Goal: Task Accomplishment & Management: Complete application form

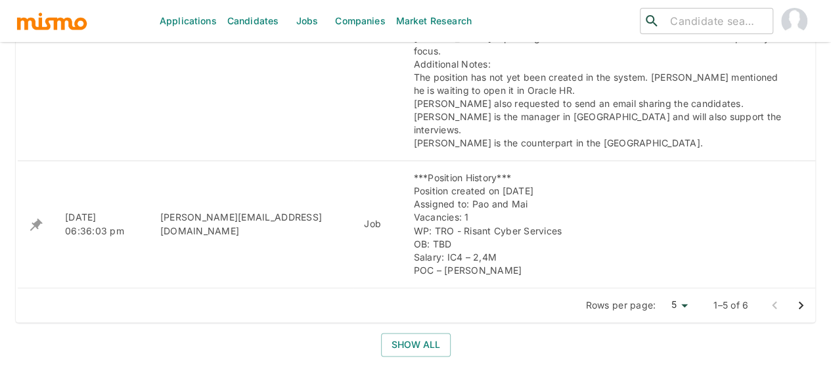
scroll to position [867, 0]
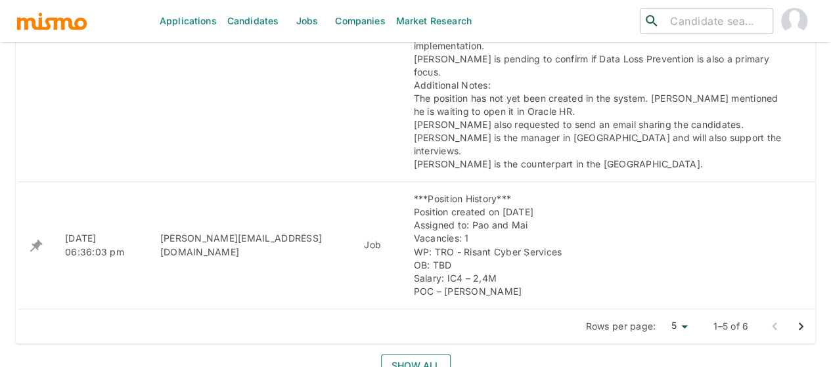
click at [414, 354] on button "Show all" at bounding box center [416, 366] width 70 height 24
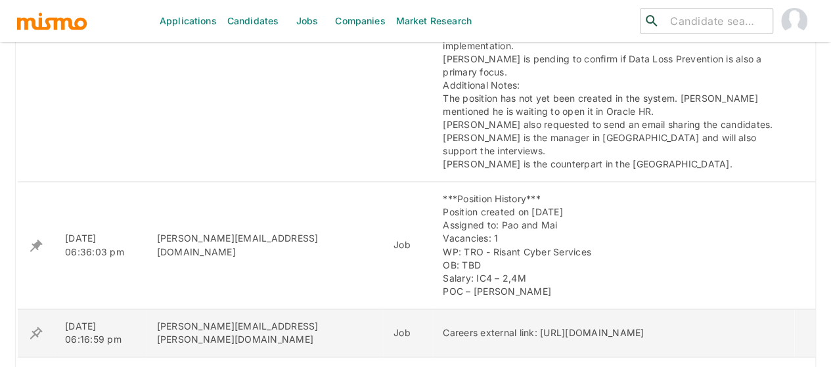
drag, startPoint x: 761, startPoint y: 283, endPoint x: 364, endPoint y: 285, distance: 397.5
click at [432, 309] on td "Careers external link: [URL][DOMAIN_NAME]" at bounding box center [613, 333] width 362 height 48
copy div "https://iazmqy.fa.ocs.oraclecloud.com/hcmUI/CandidateExperience/en/sites/CX_1/j…"
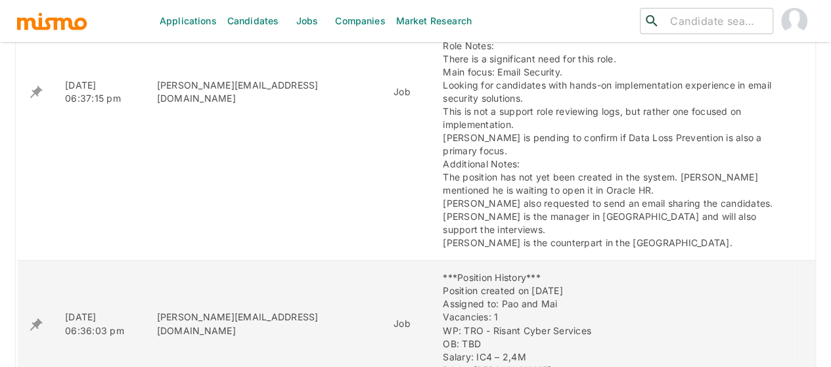
scroll to position [657, 0]
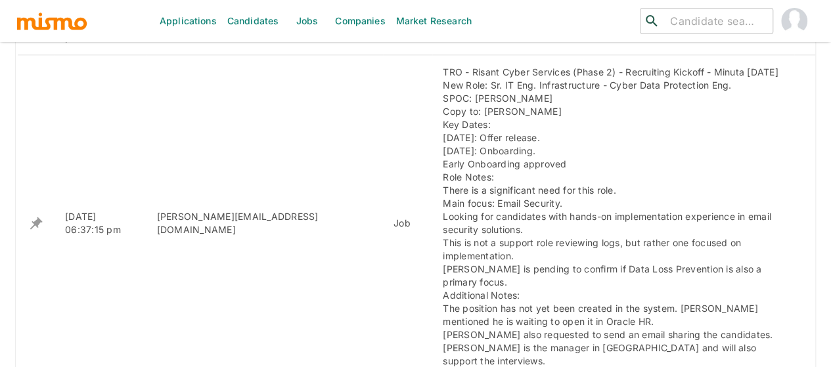
click at [685, 14] on input "search" at bounding box center [716, 21] width 102 height 18
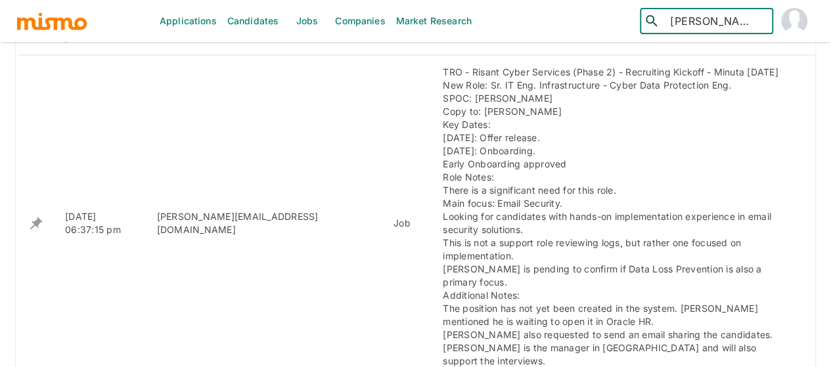
type input "olger"
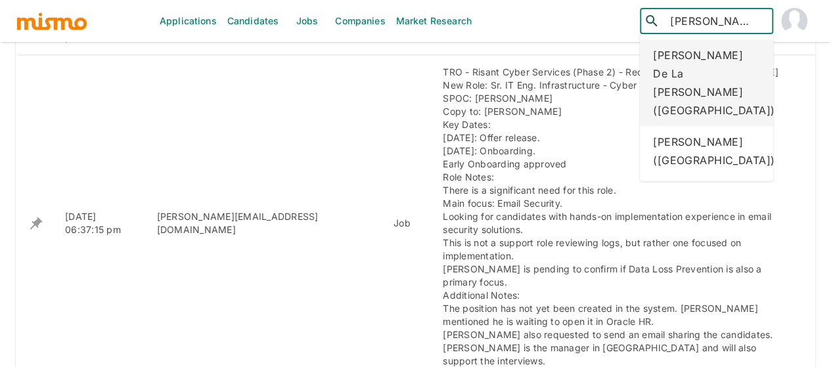
click at [689, 52] on div "Olger De La O Brenes (Costa Rica)" at bounding box center [706, 82] width 133 height 87
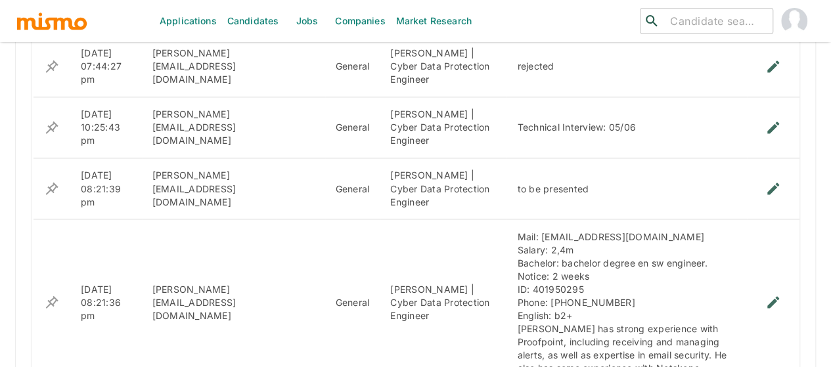
scroll to position [1151, 0]
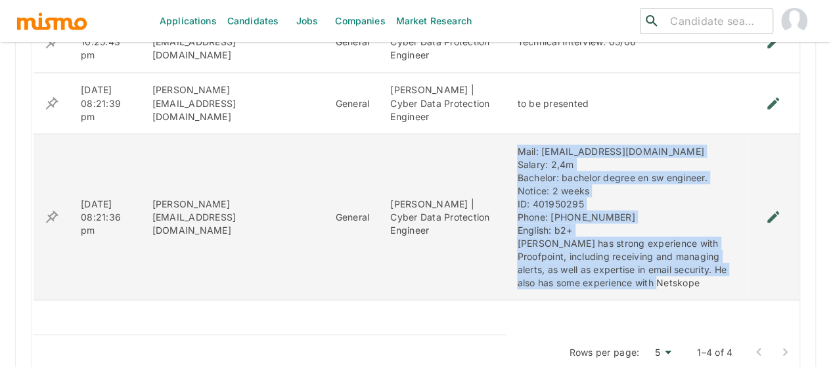
drag, startPoint x: 500, startPoint y: 252, endPoint x: 477, endPoint y: 128, distance: 125.6
click at [507, 134] on td "Mail: delao87@gmail.com Salary: 2,4m Bachelor: bachelor degree en sw engineer. …" at bounding box center [627, 217] width 240 height 166
copy div "Mail: delao87@gmail.com Salary: 2,4m Bachelor: bachelor degree en sw engineer. …"
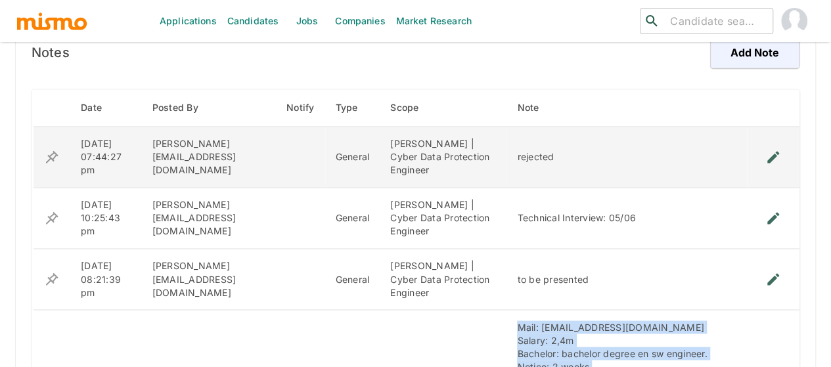
scroll to position [1020, 0]
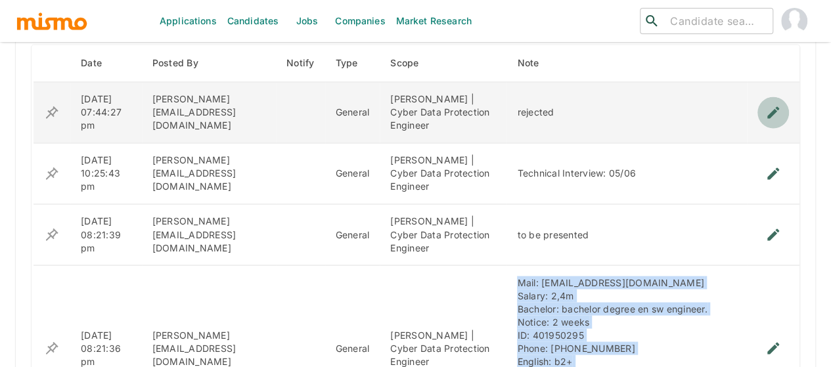
click at [775, 106] on icon "enhanced table" at bounding box center [773, 112] width 12 height 12
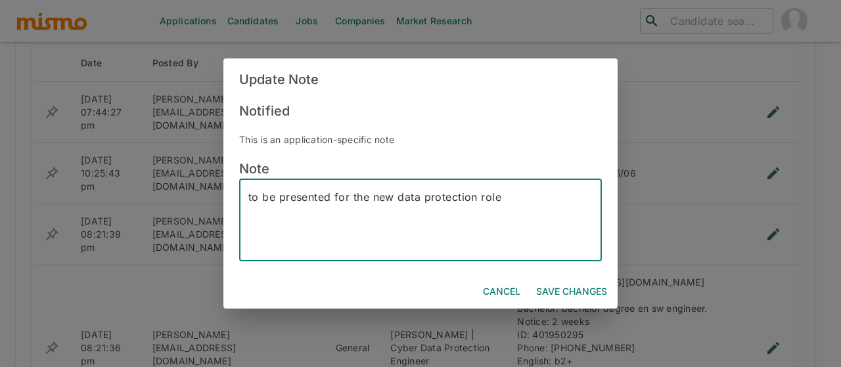
type textarea "to be presented for the new data protection role"
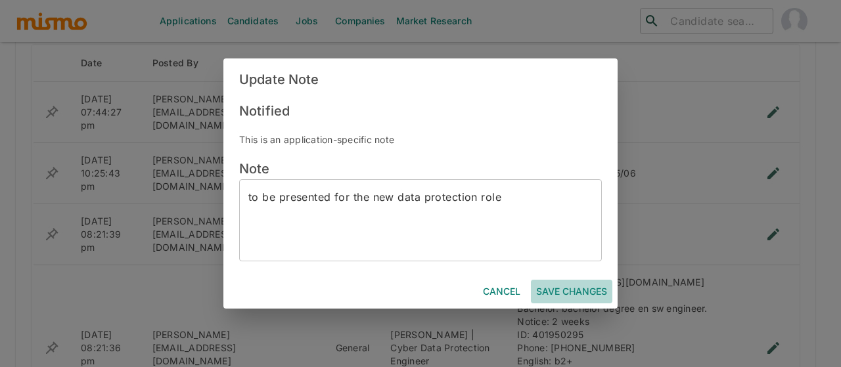
click at [570, 289] on button "Save Changes" at bounding box center [571, 292] width 81 height 24
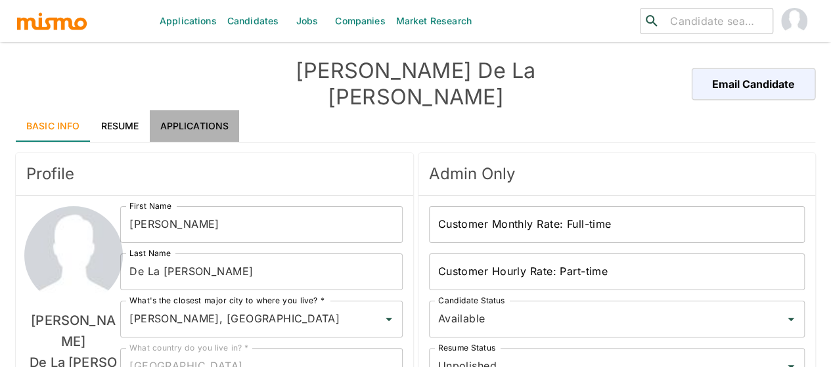
drag, startPoint x: 191, startPoint y: 107, endPoint x: 121, endPoint y: 127, distance: 73.0
click at [191, 110] on link "Applications" at bounding box center [195, 126] width 90 height 32
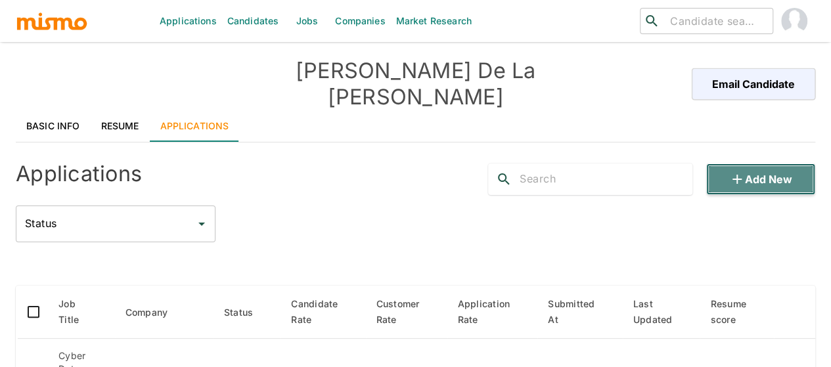
click at [766, 164] on button "Add new" at bounding box center [760, 180] width 109 height 32
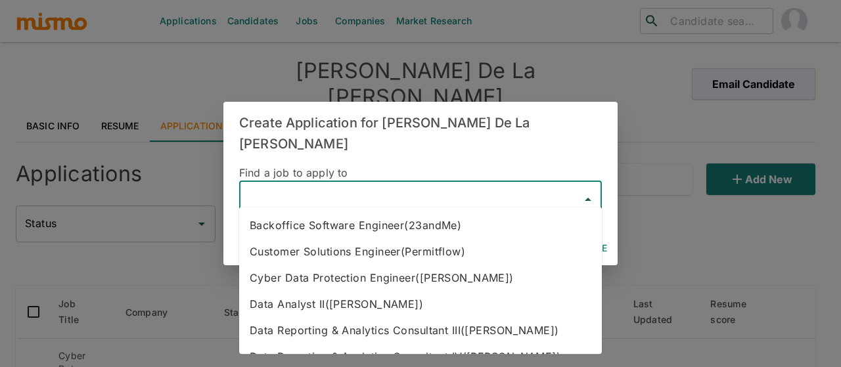
click at [327, 187] on input "text" at bounding box center [410, 199] width 331 height 25
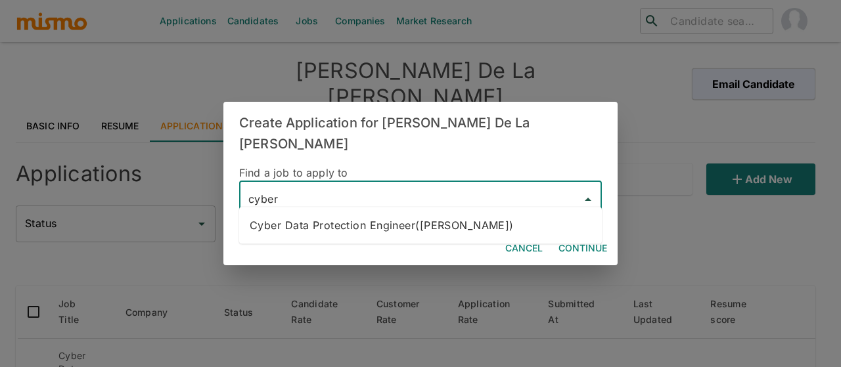
click at [346, 233] on li "Cyber Data Protection Engineer(Kaiser)" at bounding box center [420, 225] width 363 height 26
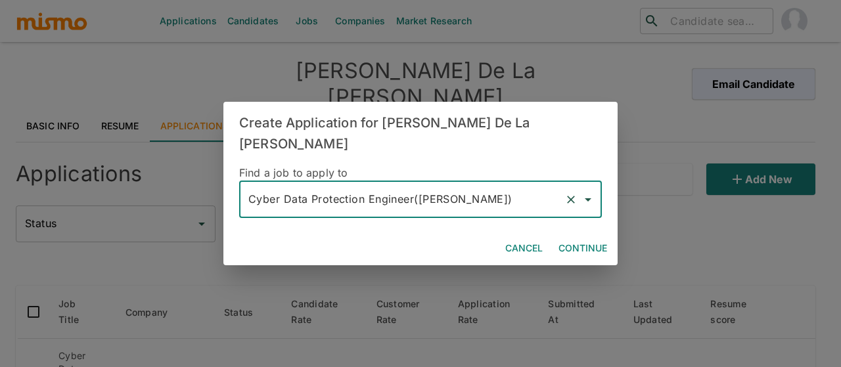
type input "Cyber Data Protection Engineer(Kaiser)"
click at [591, 237] on button "Continue" at bounding box center [582, 249] width 59 height 24
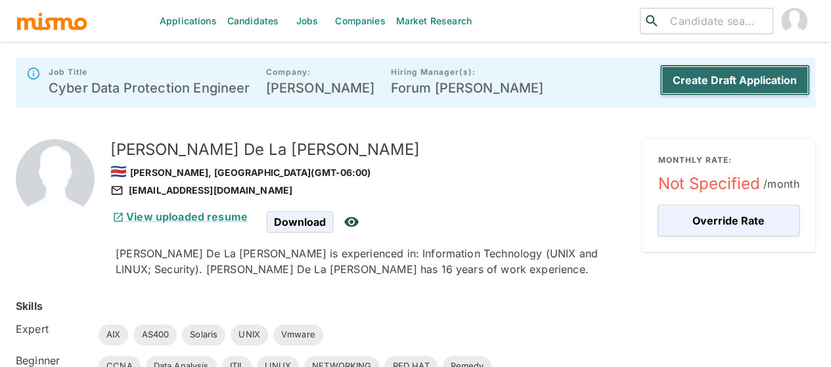
click at [733, 78] on button "Create Draft Application" at bounding box center [735, 80] width 150 height 32
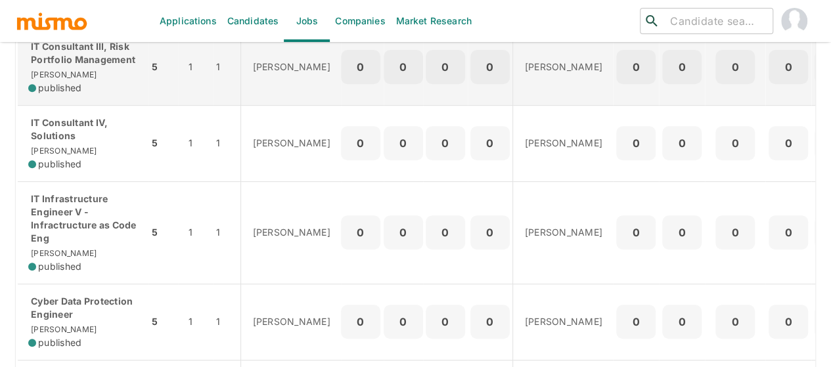
scroll to position [363, 0]
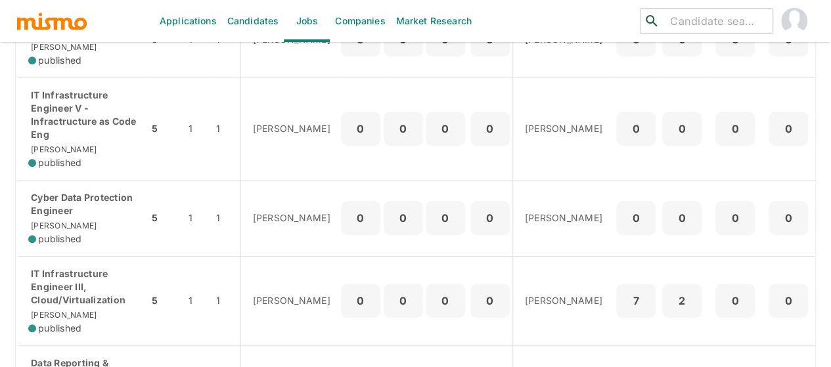
click at [79, 195] on p "Cyber Data Protection Engineer" at bounding box center [83, 204] width 110 height 26
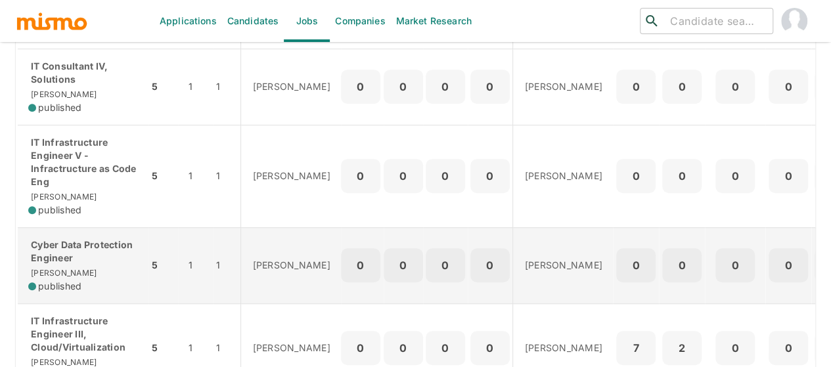
scroll to position [297, 0]
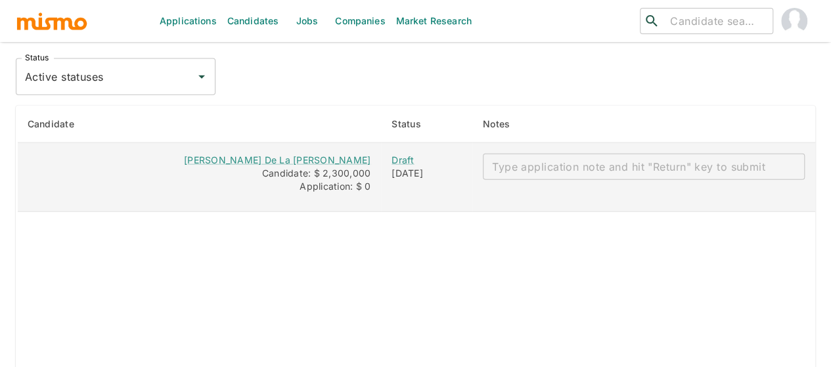
scroll to position [1459, 0]
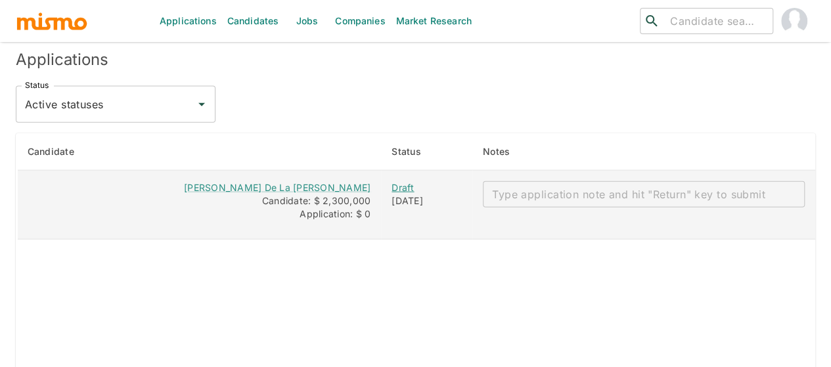
click at [418, 181] on div "Draft" at bounding box center [427, 187] width 70 height 13
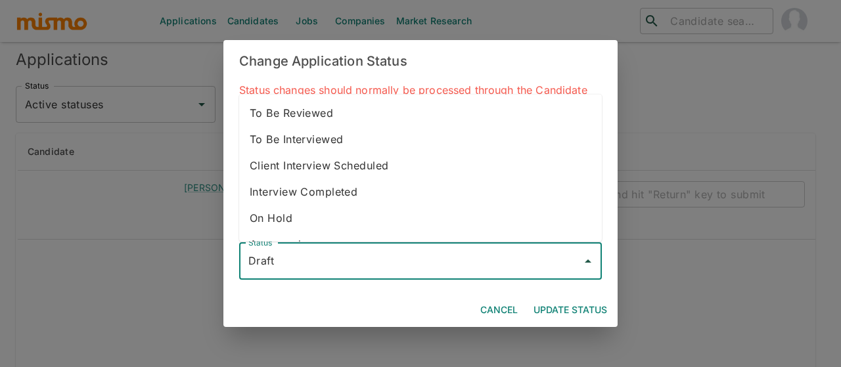
click at [301, 254] on input "Draft" at bounding box center [410, 261] width 331 height 25
click at [305, 116] on li "To Be Reviewed" at bounding box center [420, 113] width 363 height 26
type input "To Be Reviewed"
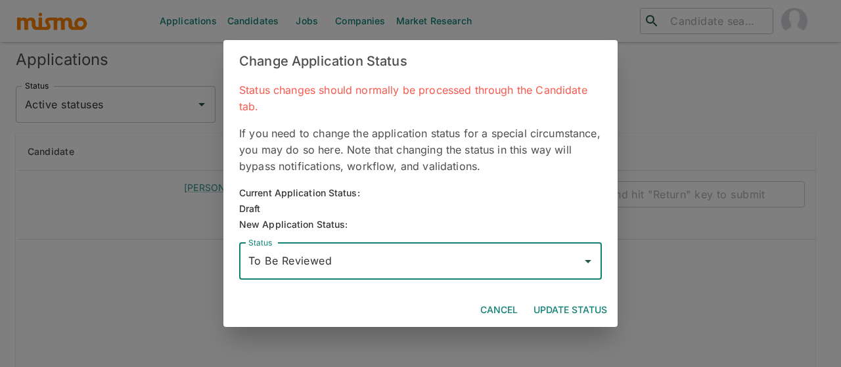
click at [560, 309] on button "Update Status" at bounding box center [570, 310] width 84 height 24
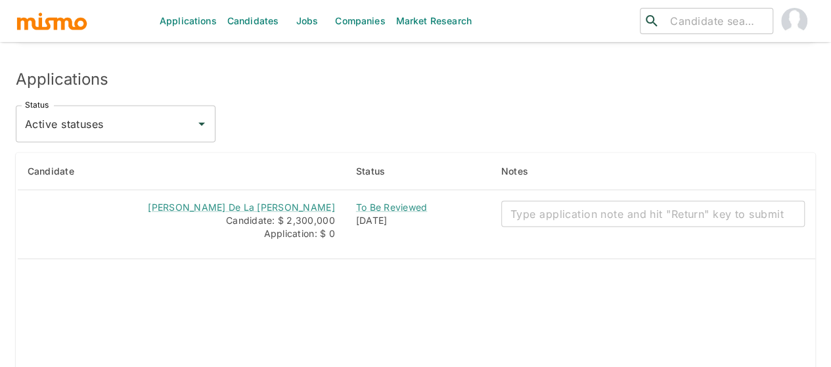
scroll to position [1437, 0]
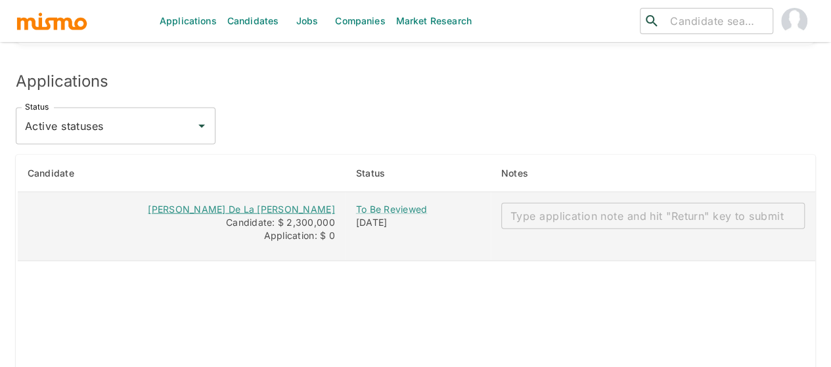
click at [286, 204] on link "[PERSON_NAME] De La [PERSON_NAME]" at bounding box center [241, 209] width 187 height 11
click at [560, 209] on textarea "enhanced table" at bounding box center [652, 216] width 285 height 15
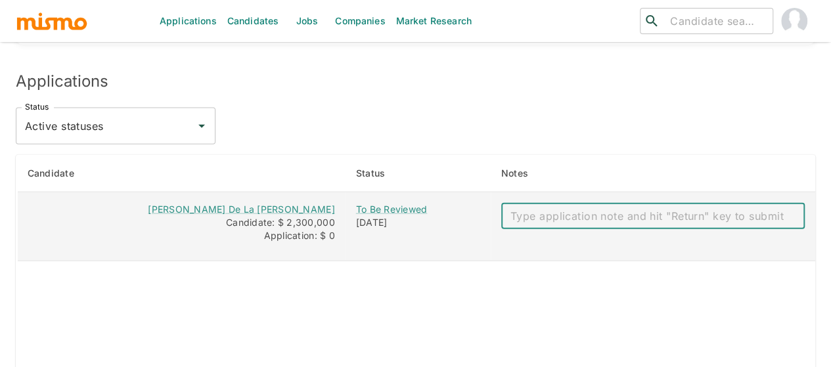
paste textarea "Mail: [EMAIL_ADDRESS][DOMAIN_NAME] Salary: 2,4m Bachelor: bachelor degree en sw…"
type textarea "Mail: [EMAIL_ADDRESS][DOMAIN_NAME] Salary: 2,4m Bachelor: bachelor degree en sw…"
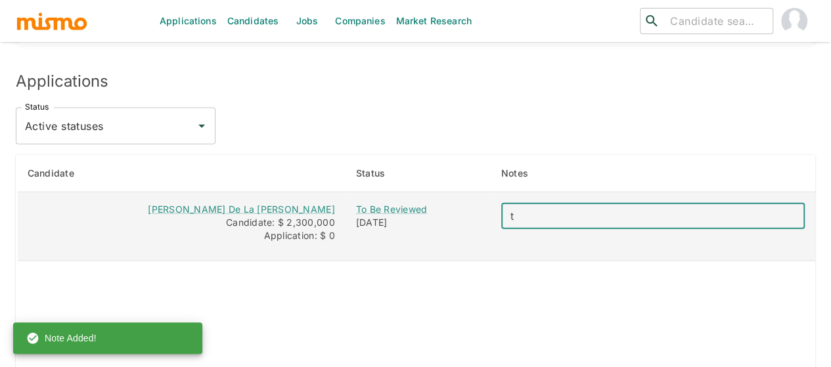
scroll to position [0, 0]
type textarea "to be presented"
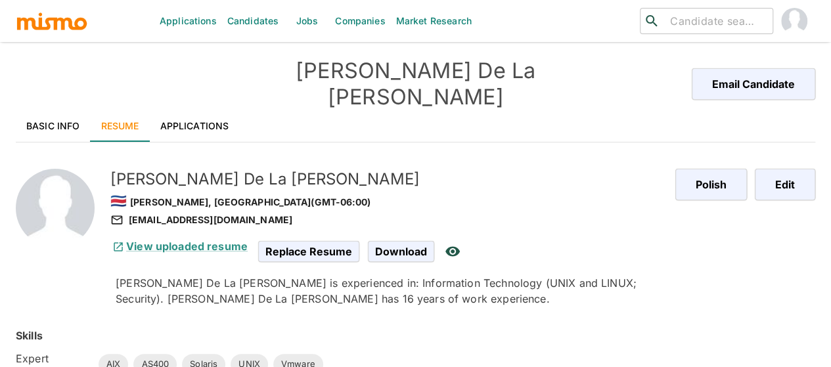
click at [191, 110] on link "Applications" at bounding box center [195, 126] width 90 height 32
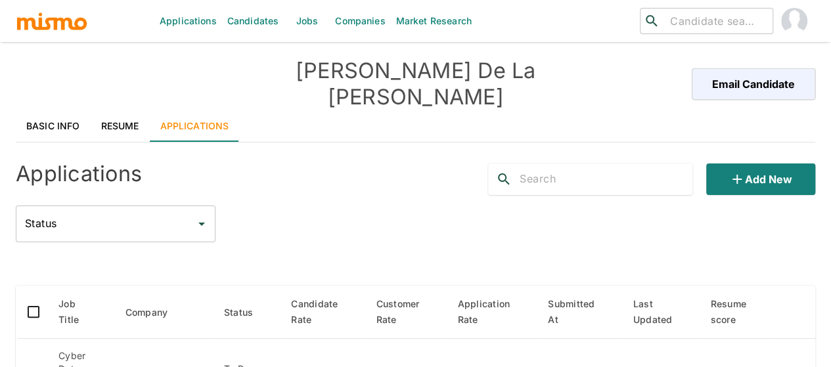
click at [56, 110] on link "Basic Info" at bounding box center [53, 126] width 75 height 32
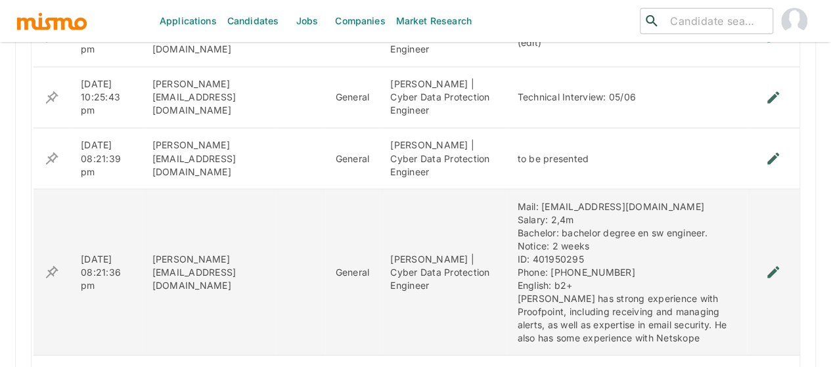
scroll to position [1117, 0]
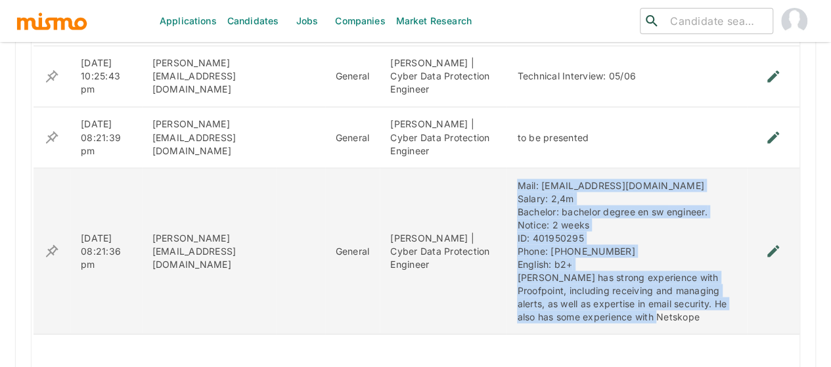
drag, startPoint x: 535, startPoint y: 299, endPoint x: 478, endPoint y: 168, distance: 143.3
click at [507, 168] on td "Mail: delao87@gmail.com Salary: 2,4m Bachelor: bachelor degree en sw engineer. …" at bounding box center [627, 251] width 240 height 166
copy div "Mail: delao87@gmail.com Salary: 2,4m Bachelor: bachelor degree en sw engineer. …"
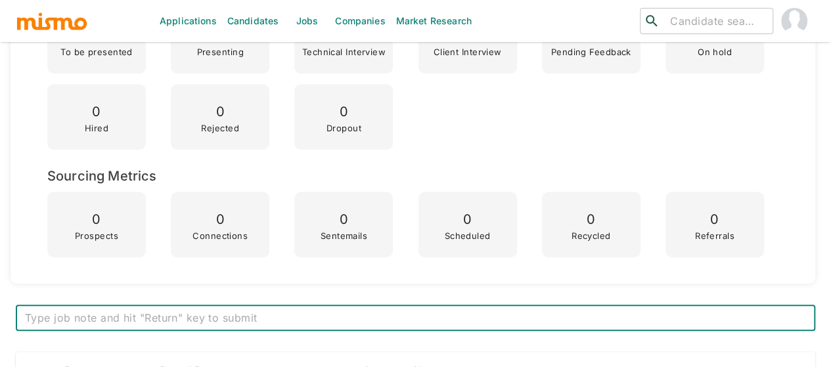
scroll to position [263, 0]
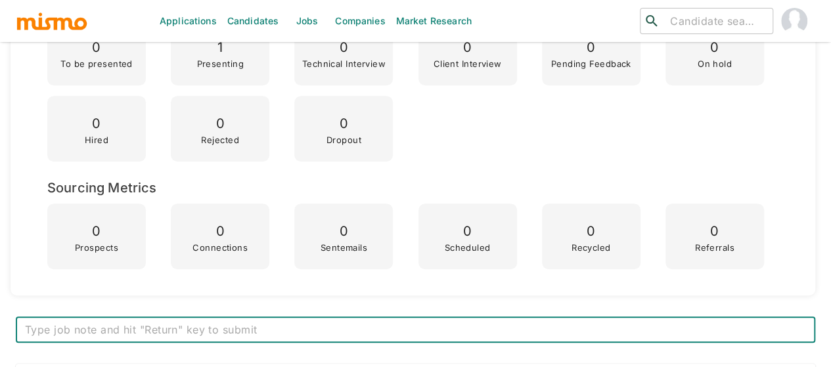
click at [129, 325] on textarea at bounding box center [415, 330] width 781 height 15
type textarea "Olger de la O Brenes to be presented"
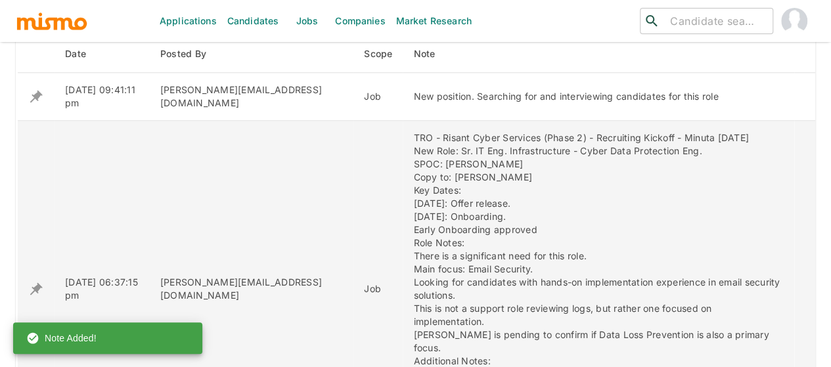
scroll to position [920, 0]
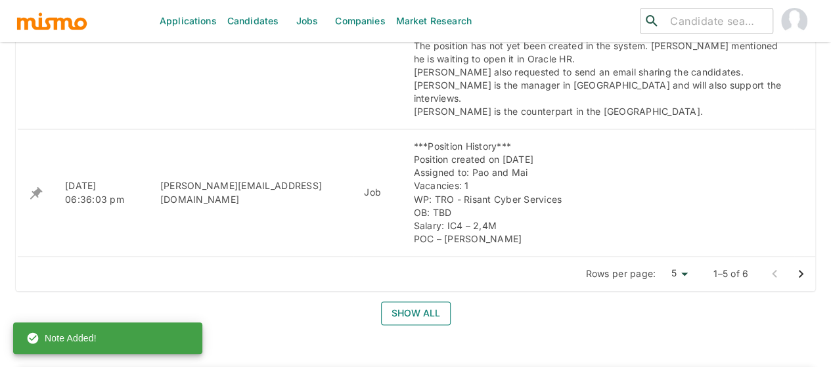
click at [388, 302] on button "Show all" at bounding box center [416, 314] width 70 height 24
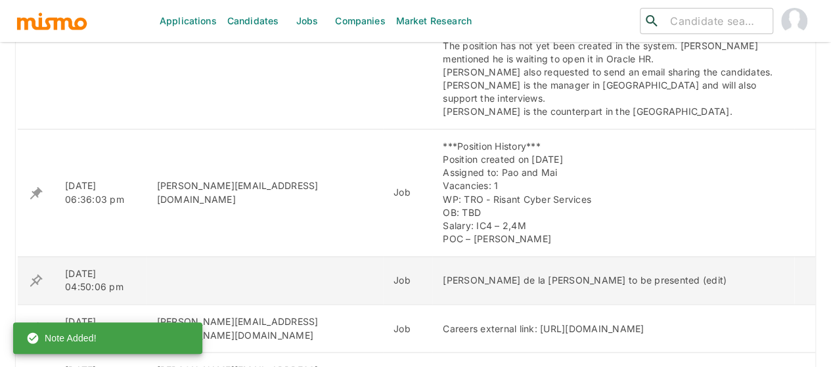
click at [38, 274] on icon "enhanced table" at bounding box center [36, 280] width 12 height 12
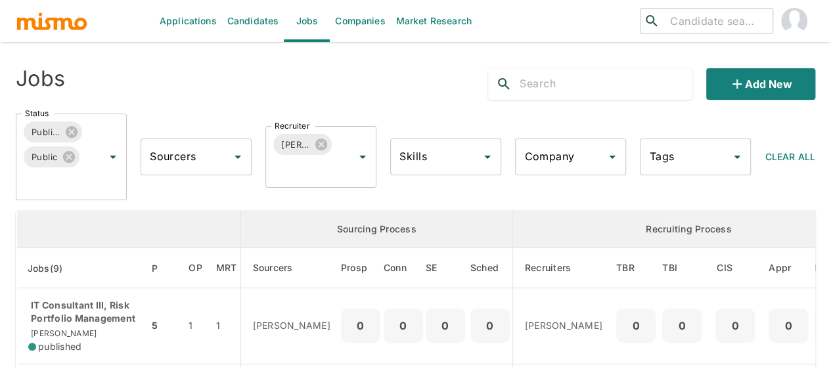
scroll to position [394, 0]
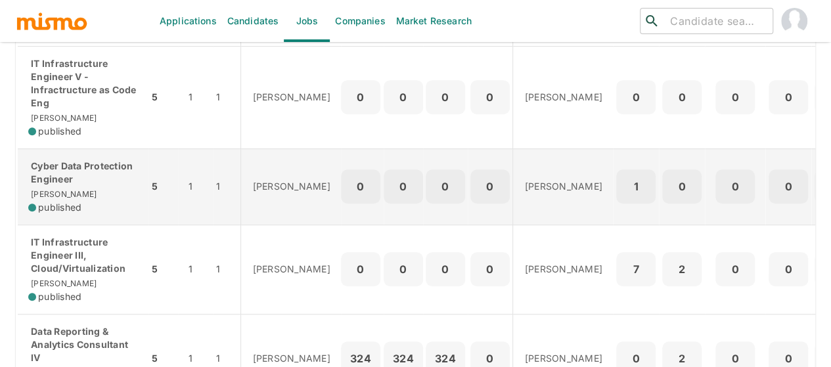
click at [64, 177] on p "Cyber Data Protection Engineer" at bounding box center [83, 173] width 110 height 26
click at [74, 154] on td "Cyber Data Protection Engineer [PERSON_NAME] published" at bounding box center [83, 186] width 132 height 76
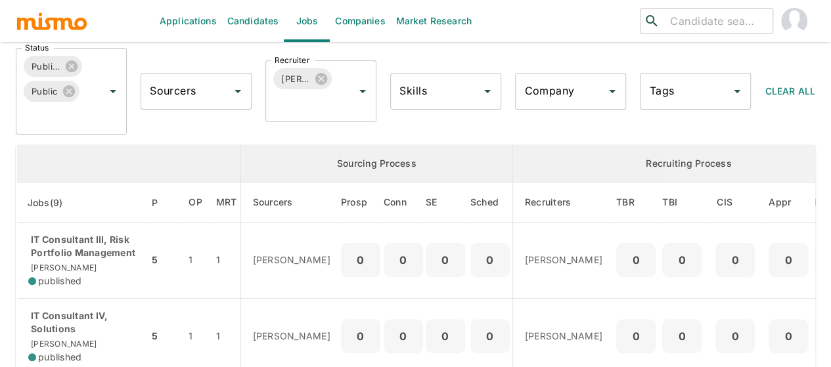
scroll to position [0, 0]
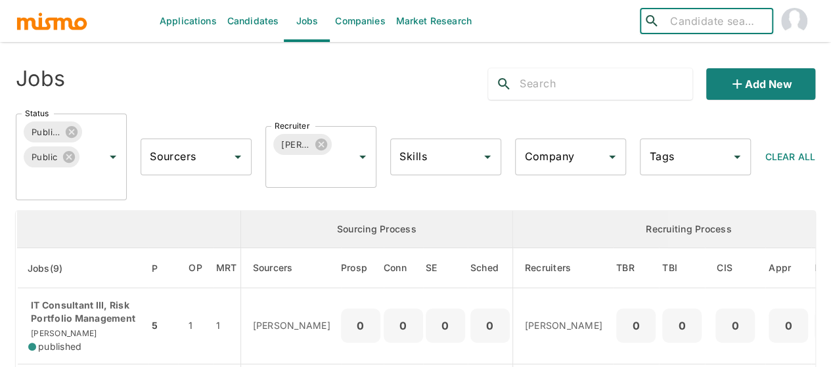
click at [698, 25] on input "search" at bounding box center [716, 21] width 102 height 18
type input "pedro"
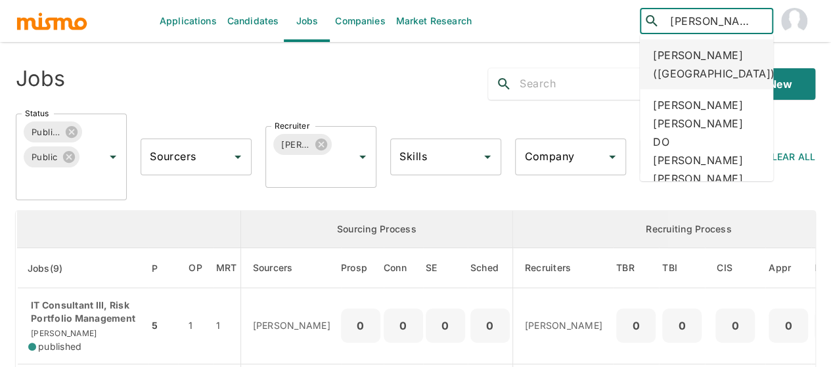
click at [699, 62] on div "Pedro Paniagua Pacheco (Costa Rica)" at bounding box center [706, 64] width 133 height 50
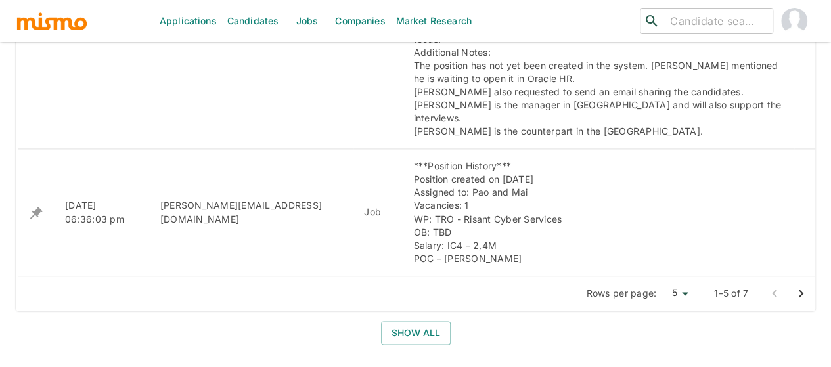
scroll to position [920, 0]
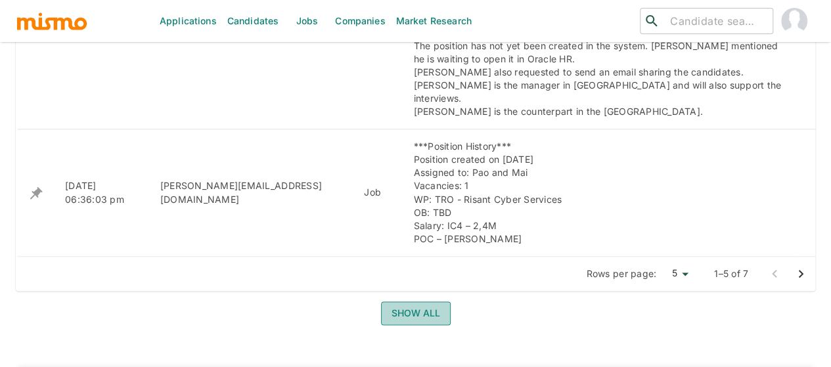
click at [417, 302] on button "Show all" at bounding box center [416, 314] width 70 height 24
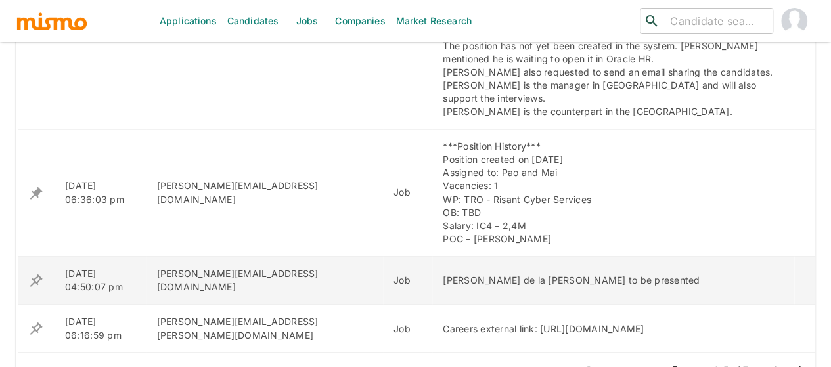
click at [36, 273] on icon "enhanced table" at bounding box center [36, 281] width 16 height 16
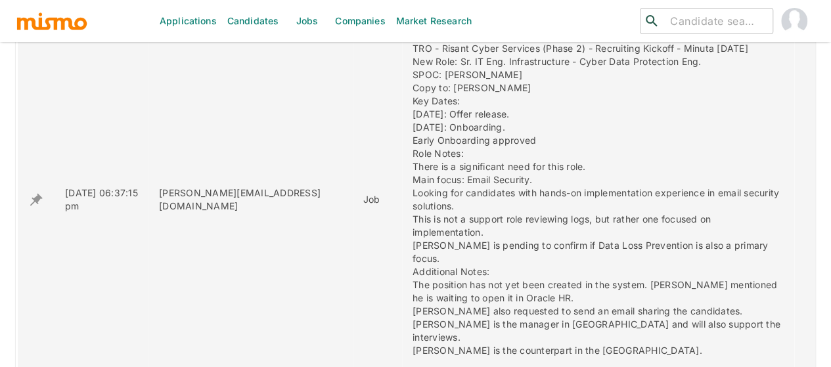
scroll to position [854, 0]
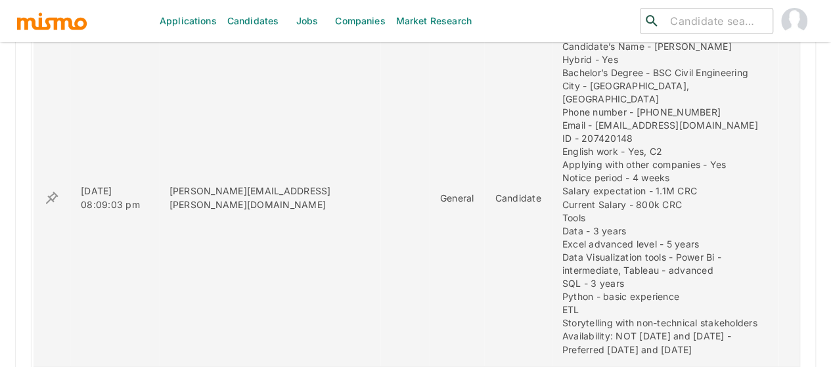
scroll to position [986, 0]
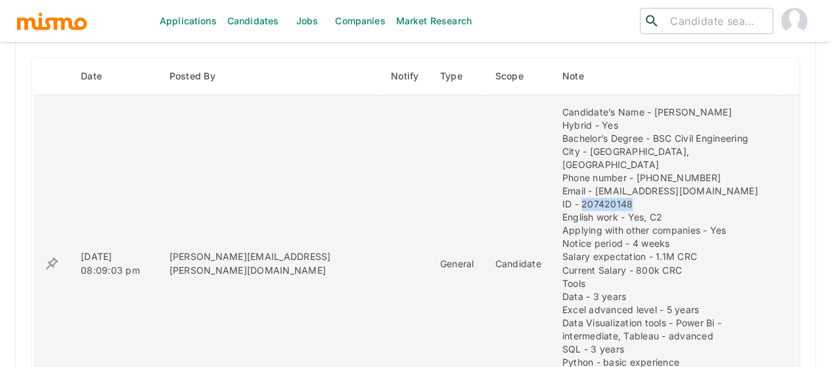
drag, startPoint x: 588, startPoint y: 187, endPoint x: 535, endPoint y: 186, distance: 53.2
click at [562, 186] on div "Candidate’s Name - Pedro Paniagua Pacheco Hybrid - Yes Bachelor’s Degree - BSC …" at bounding box center [665, 263] width 206 height 315
copy div "207420148"
